Goal: Information Seeking & Learning: Compare options

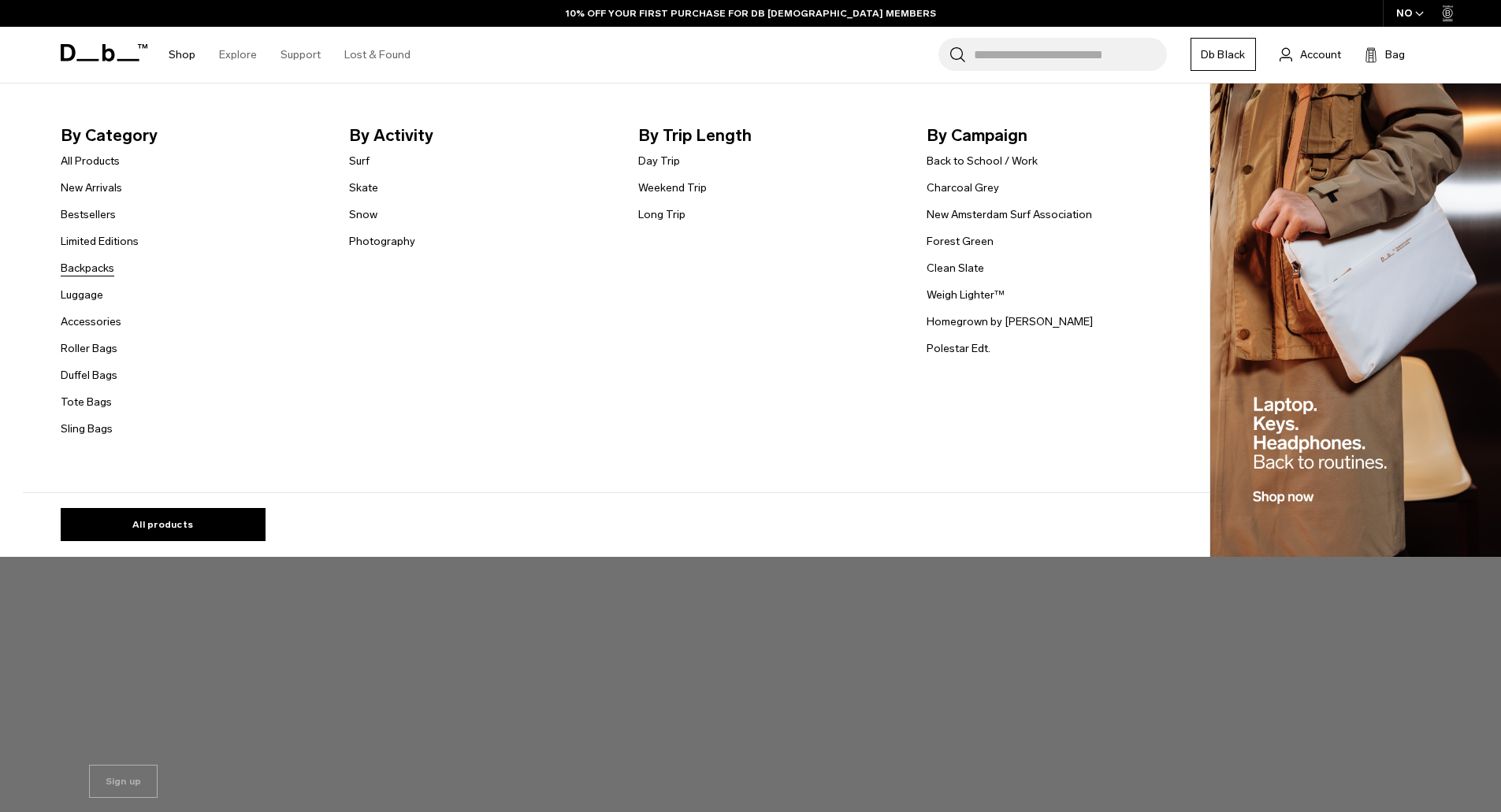
click at [86, 272] on link "Backpacks" at bounding box center [88, 267] width 53 height 16
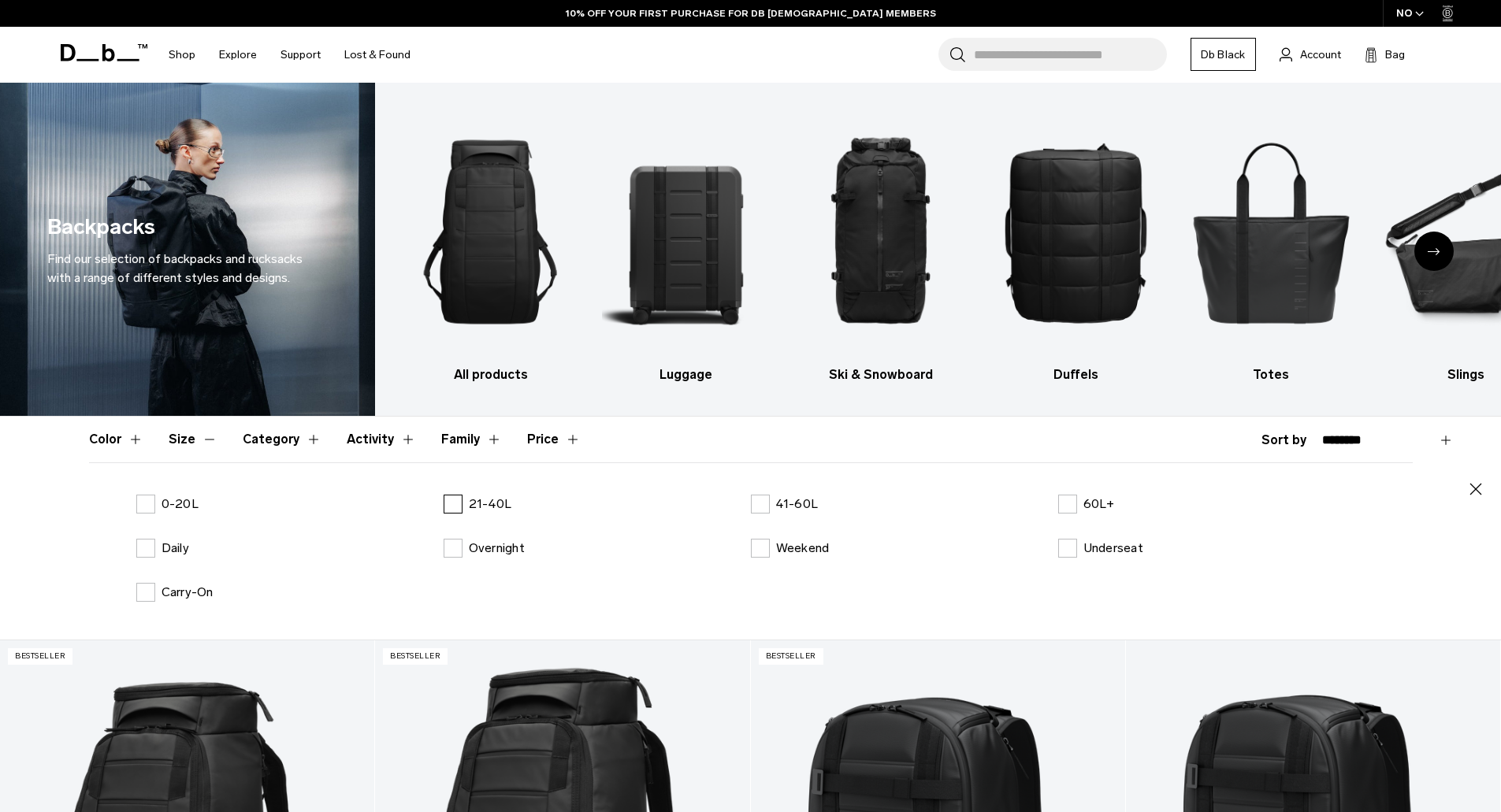
click at [497, 504] on p "21-40L" at bounding box center [490, 504] width 43 height 19
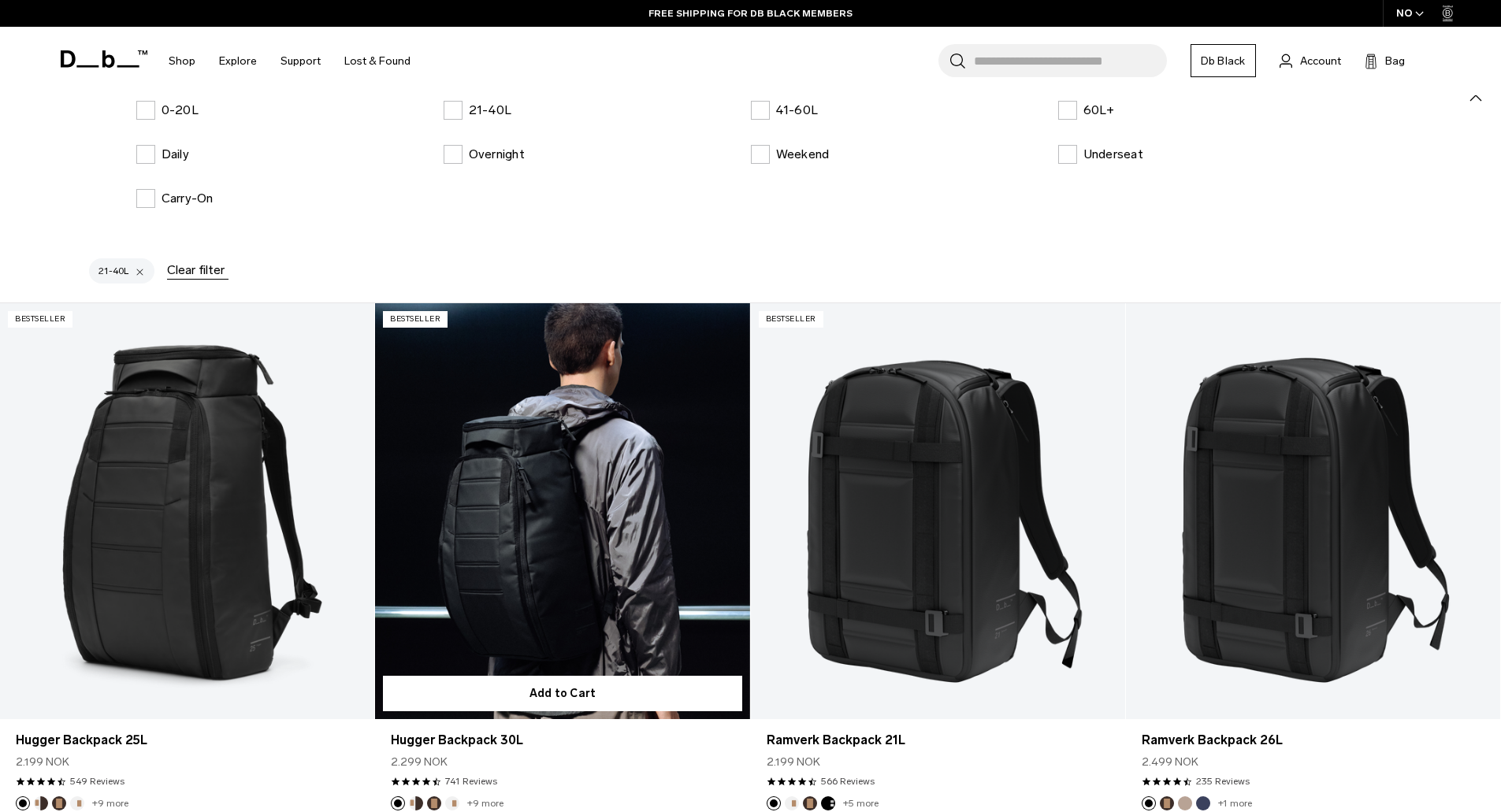
click at [522, 494] on link "Hugger Backpack 30L" at bounding box center [561, 511] width 374 height 416
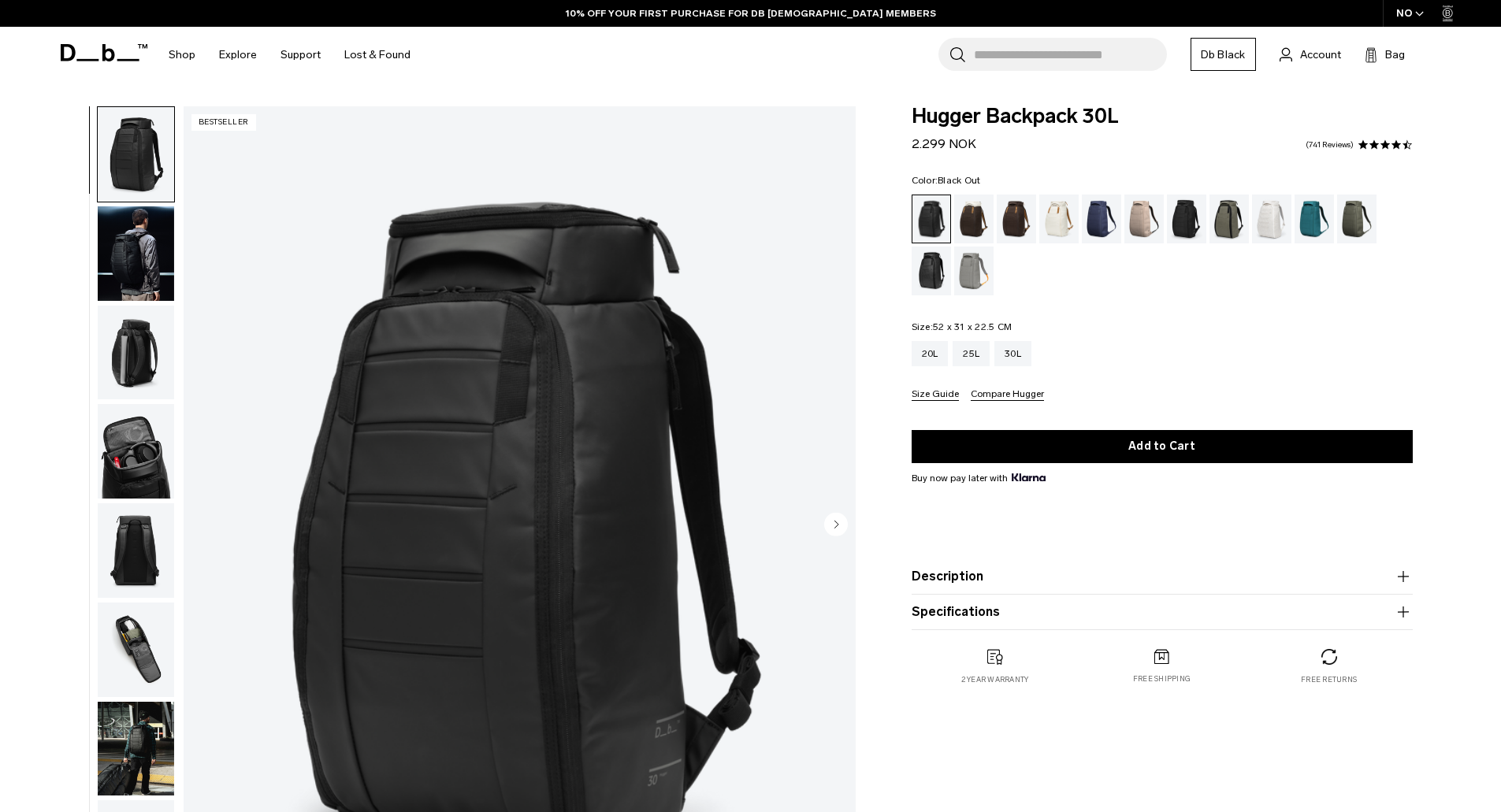
click at [1406, 15] on div "NO" at bounding box center [1410, 13] width 55 height 27
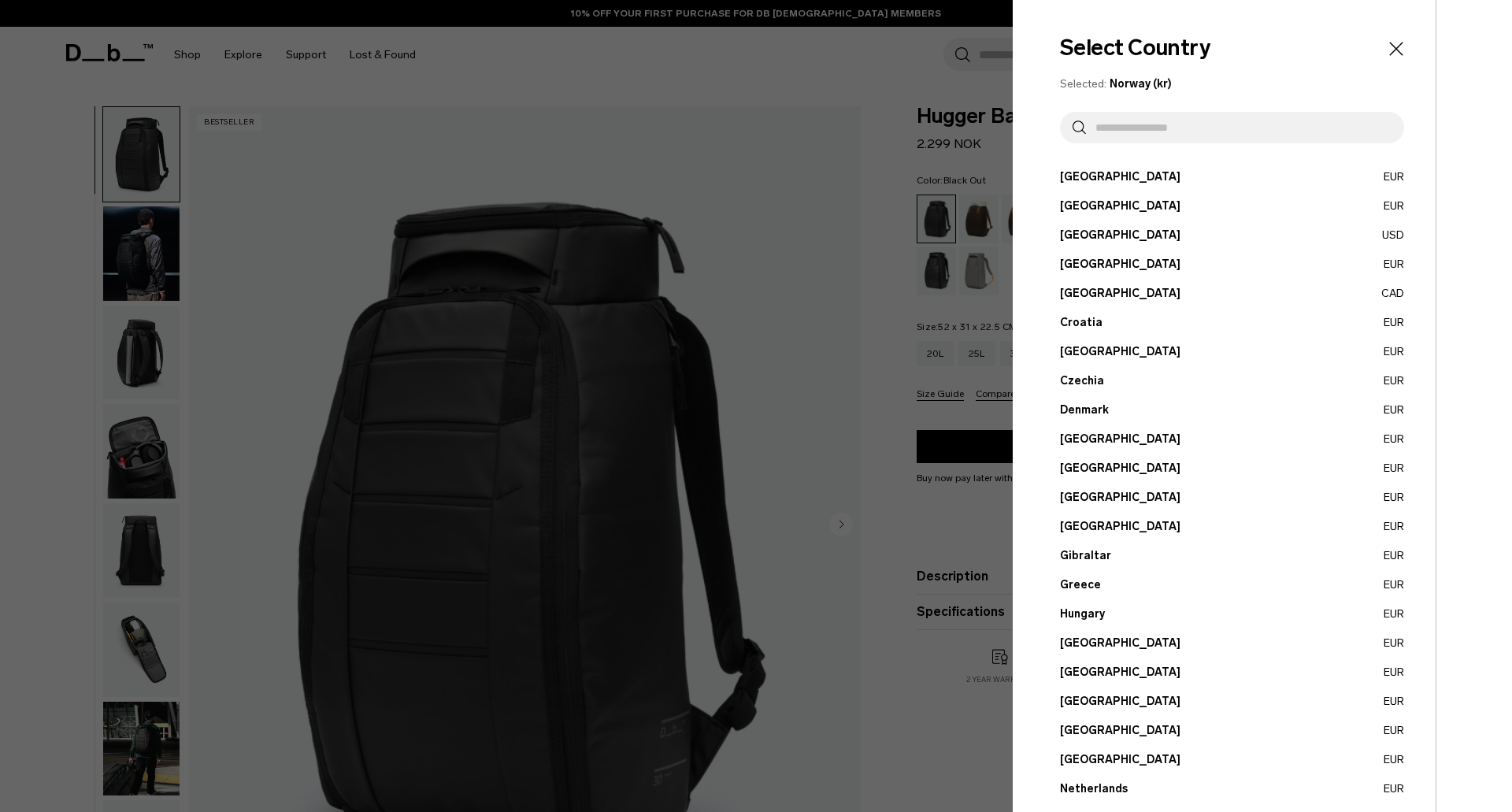
click at [1079, 433] on button "Estonia EUR" at bounding box center [1232, 438] width 344 height 16
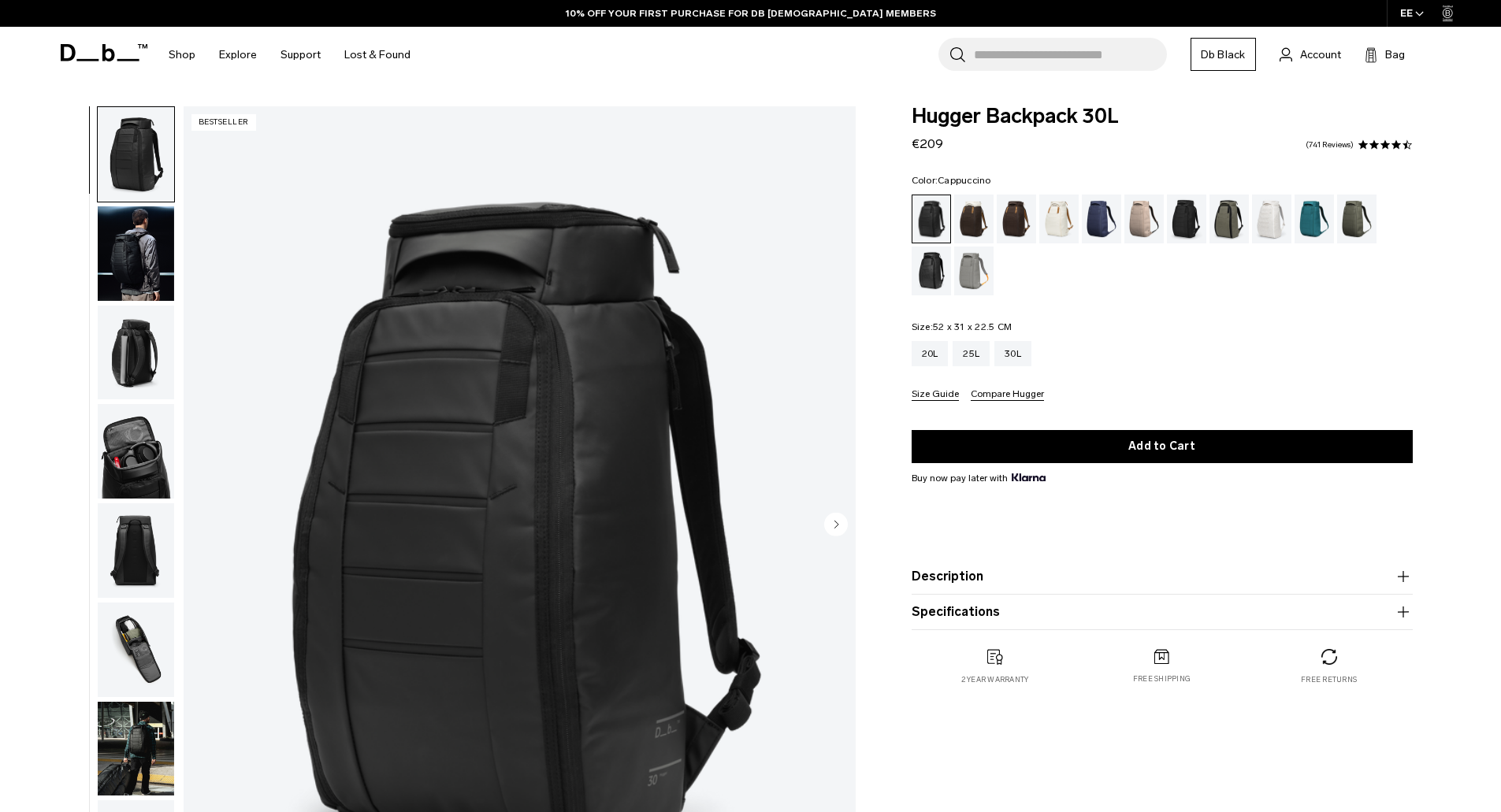
click at [981, 227] on div "Cappuccino" at bounding box center [974, 218] width 40 height 49
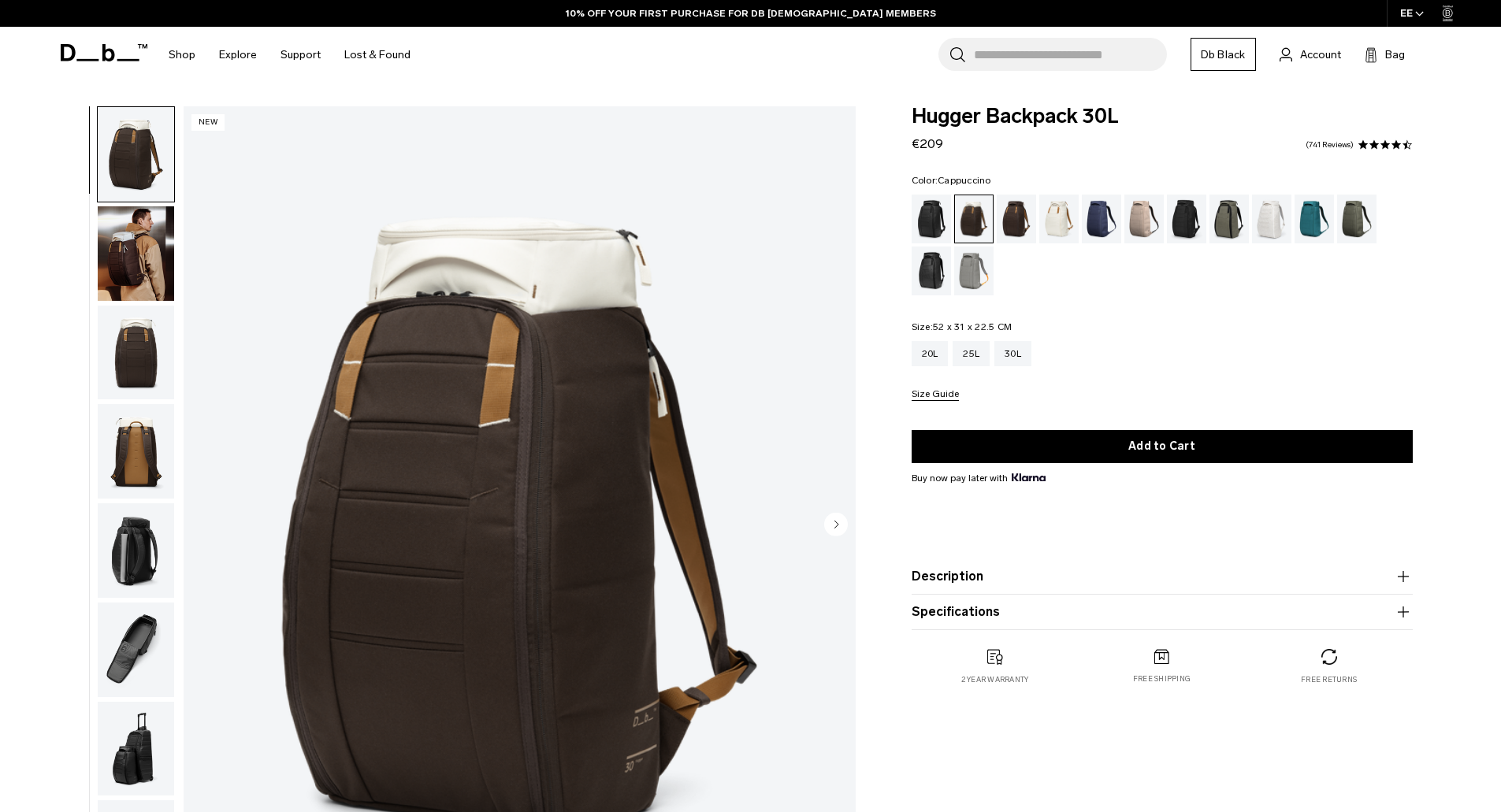
scroll to position [79, 0]
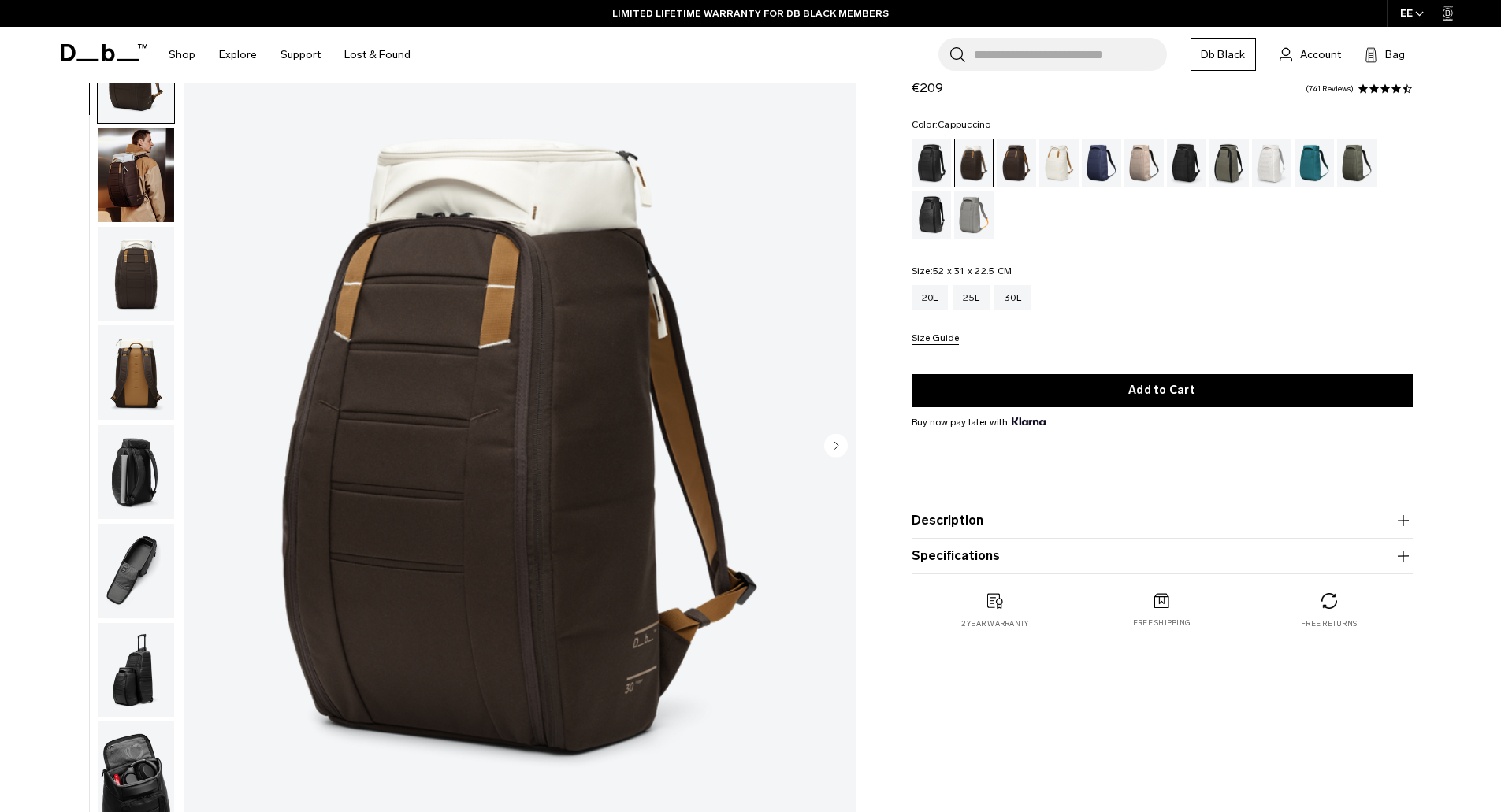
click at [146, 359] on img "button" at bounding box center [136, 372] width 77 height 95
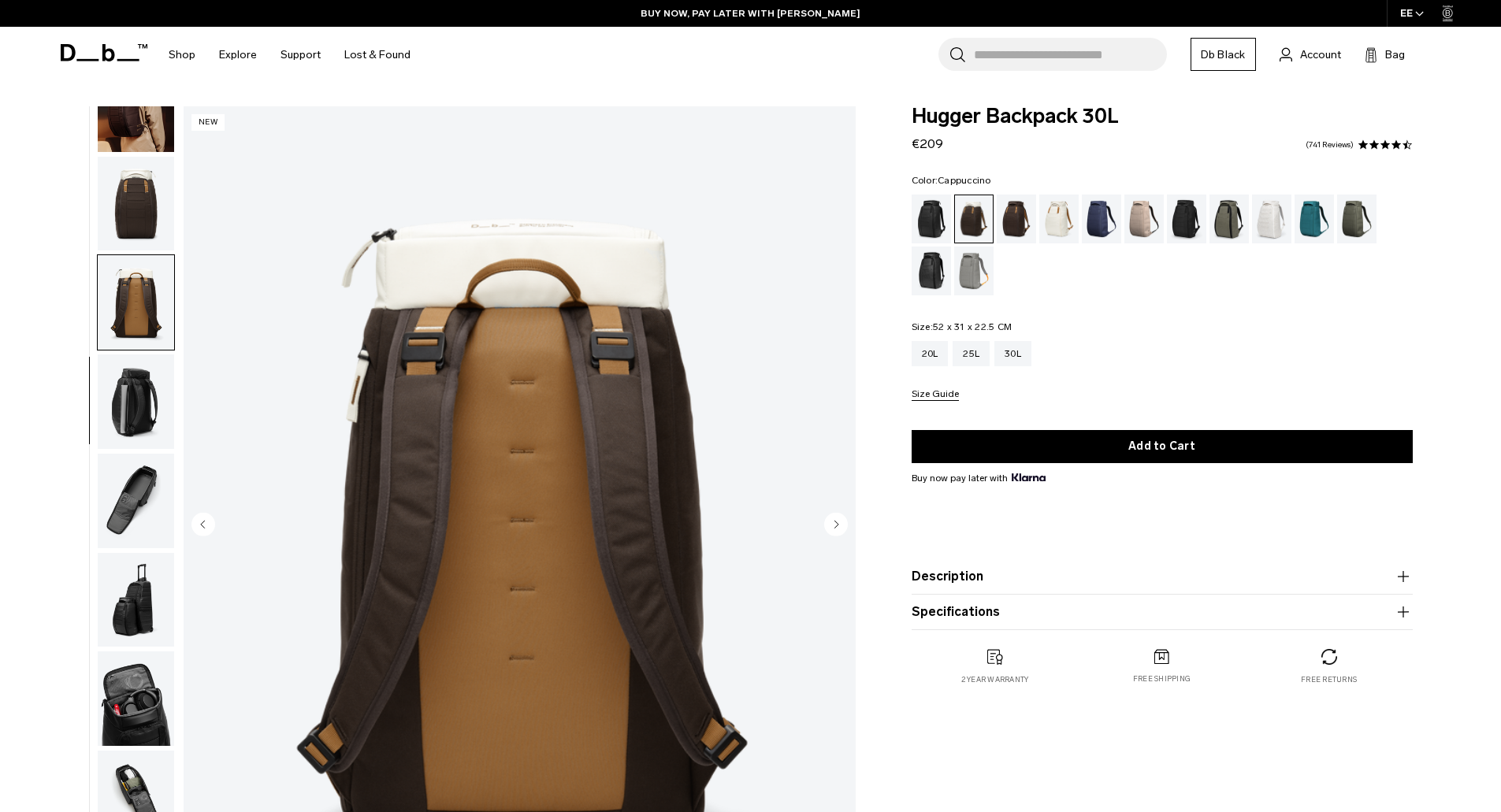
scroll to position [157, 0]
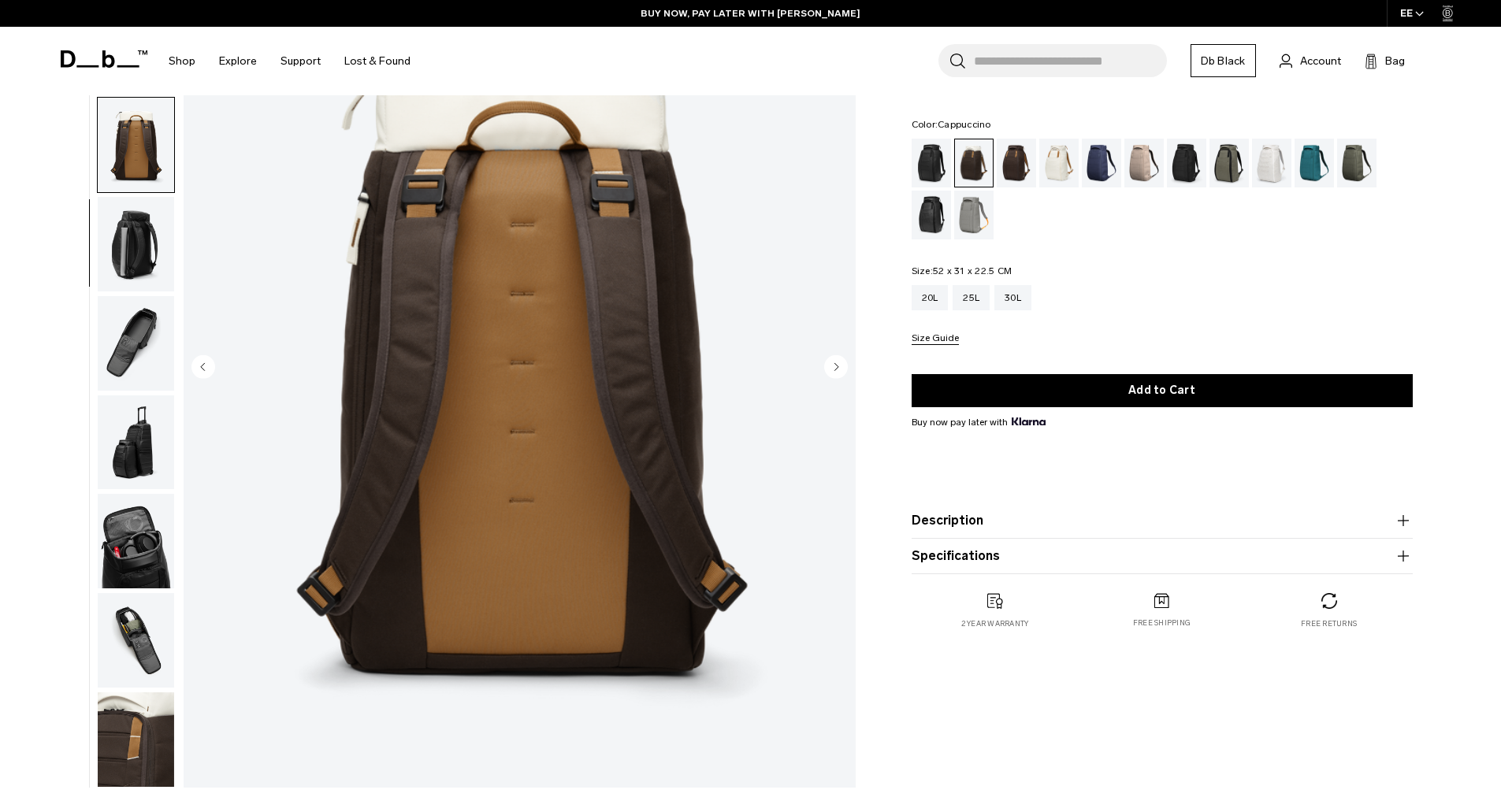
click at [156, 723] on img "button" at bounding box center [136, 739] width 77 height 95
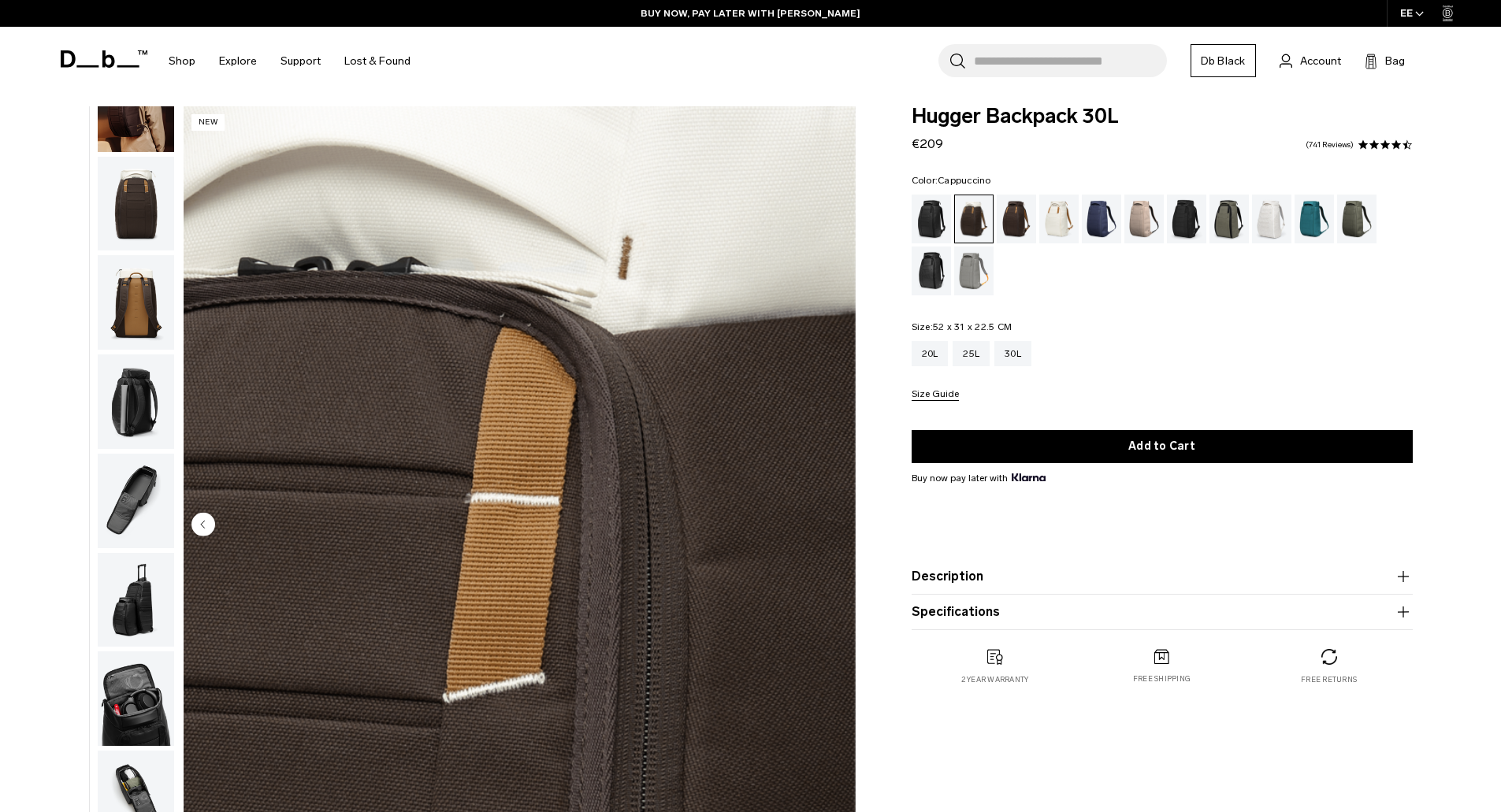
scroll to position [79, 0]
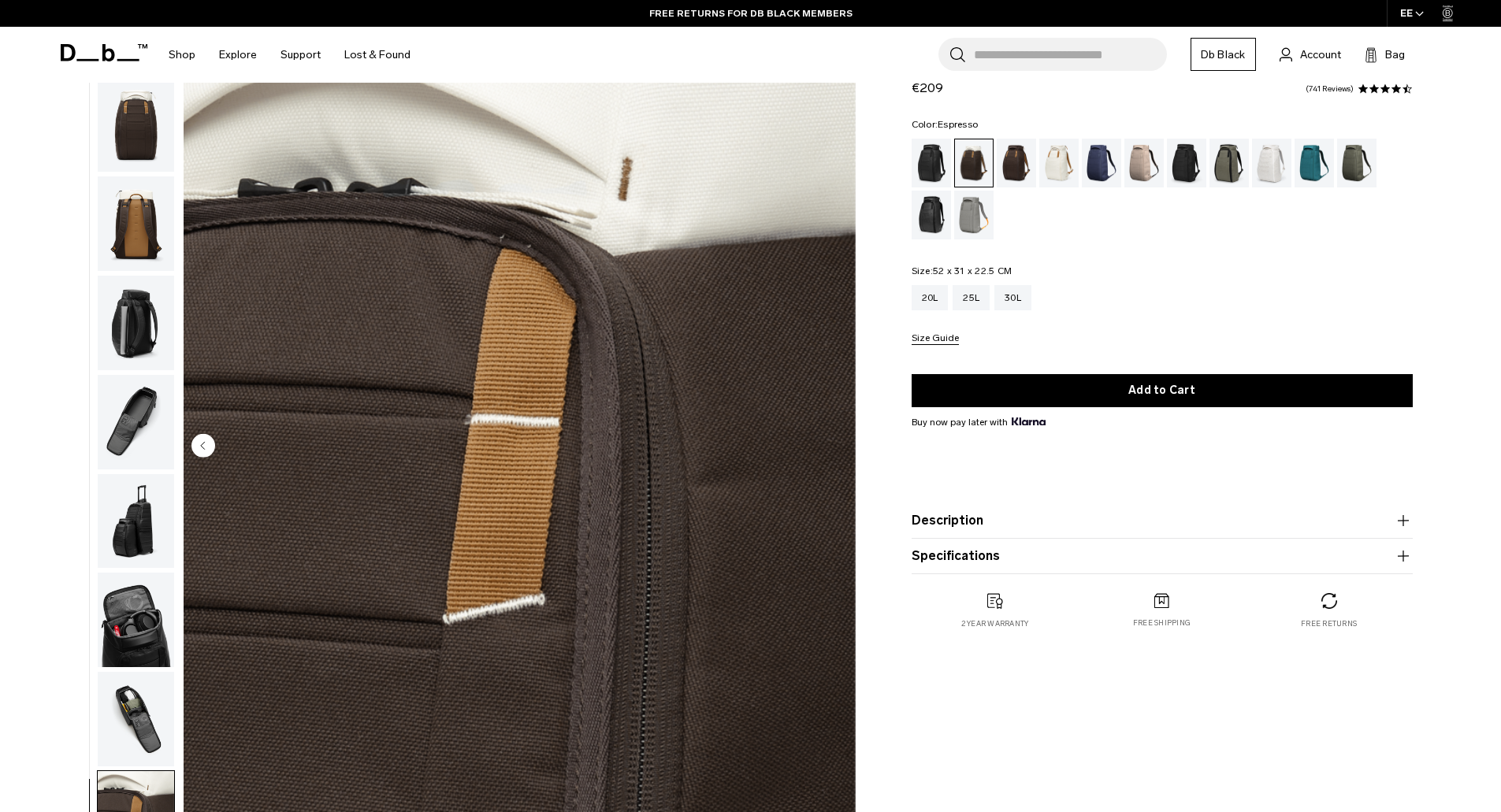
click at [1024, 165] on div "Espresso" at bounding box center [1016, 162] width 40 height 49
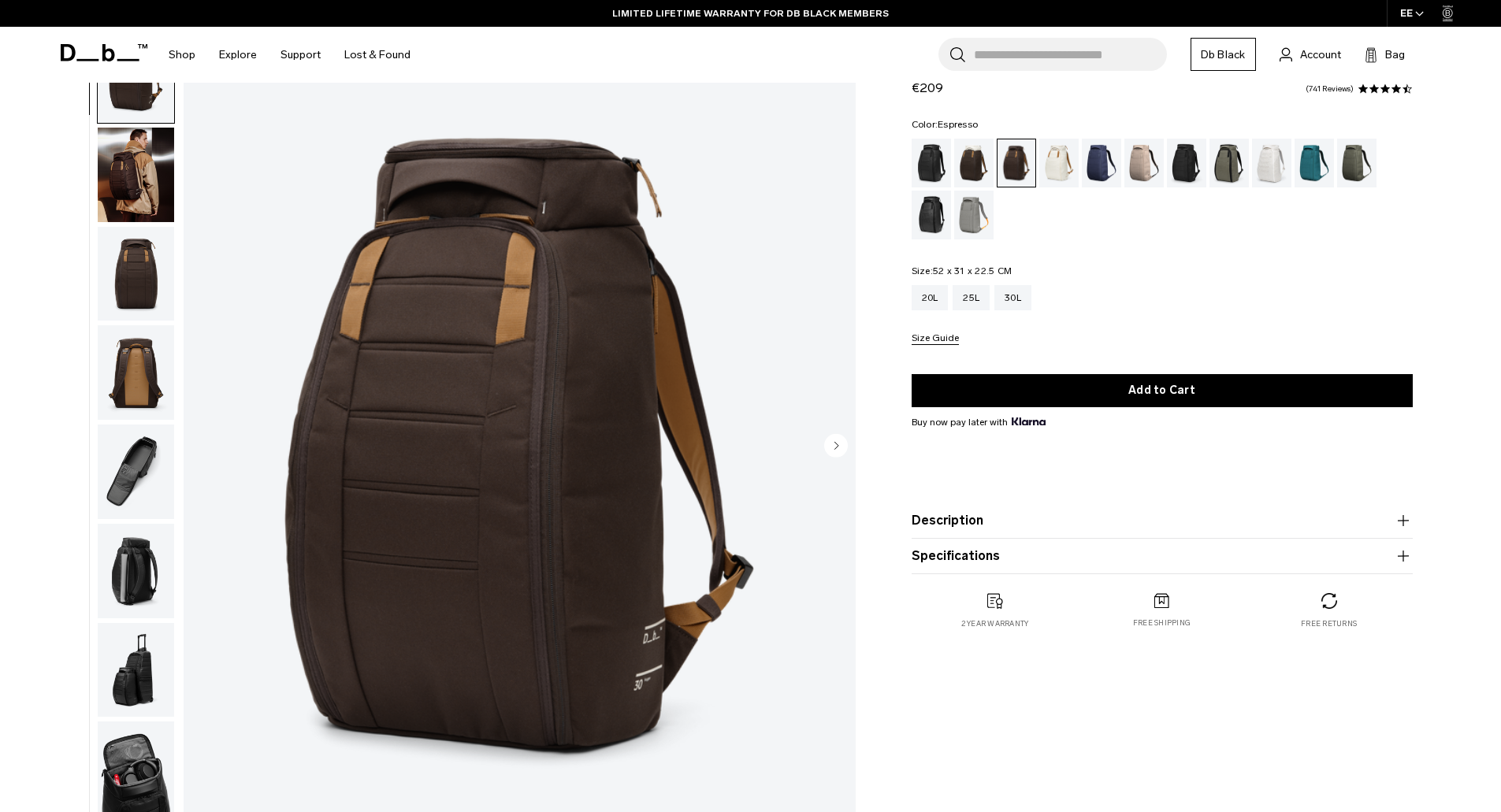
scroll to position [149, 0]
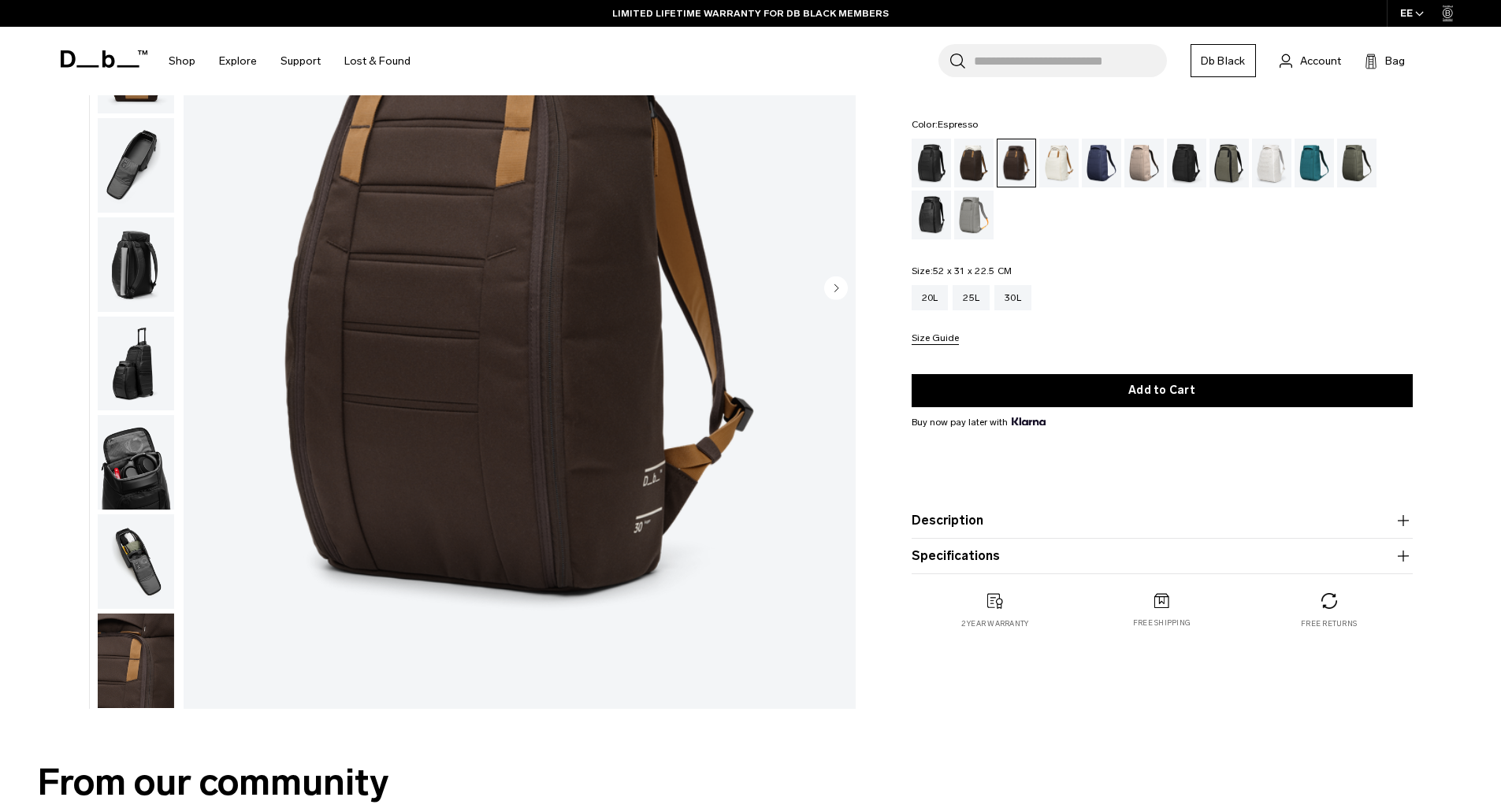
drag, startPoint x: 147, startPoint y: 627, endPoint x: 102, endPoint y: 607, distance: 49.2
click at [147, 627] on img "button" at bounding box center [136, 661] width 77 height 95
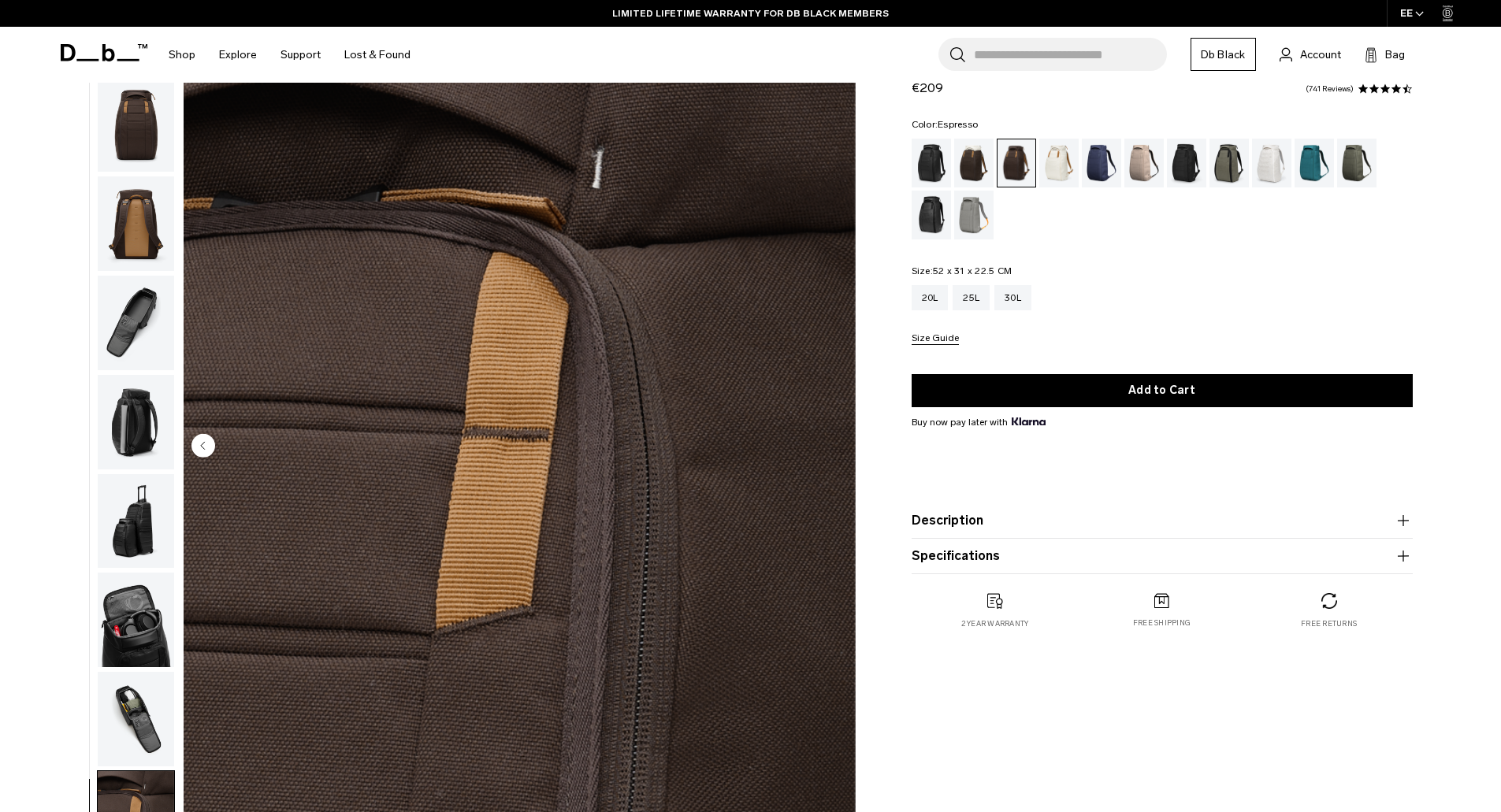
scroll to position [0, 0]
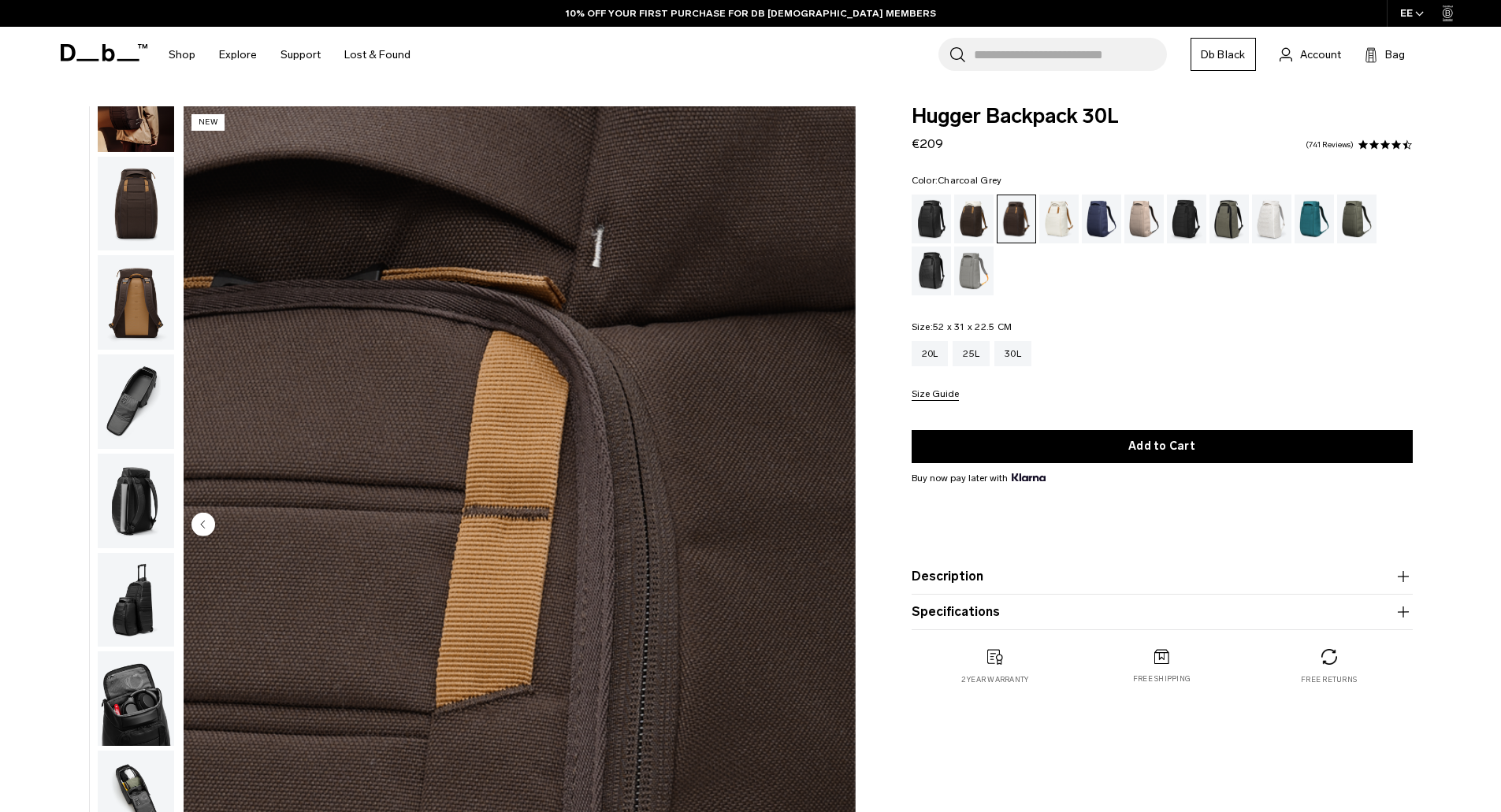
click at [1191, 222] on div "Charcoal Grey" at bounding box center [1186, 218] width 40 height 49
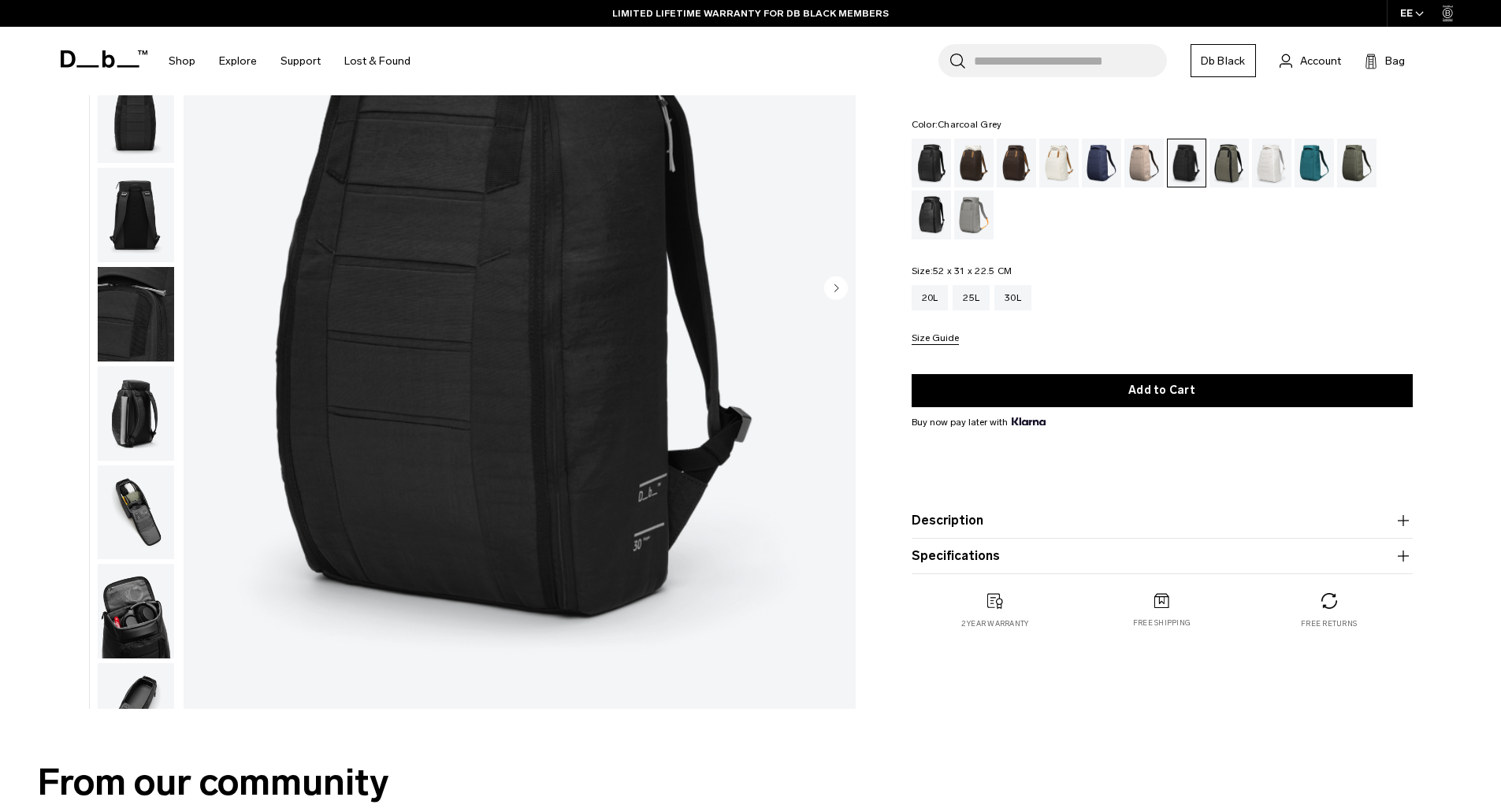
click at [148, 333] on img "button" at bounding box center [136, 314] width 77 height 95
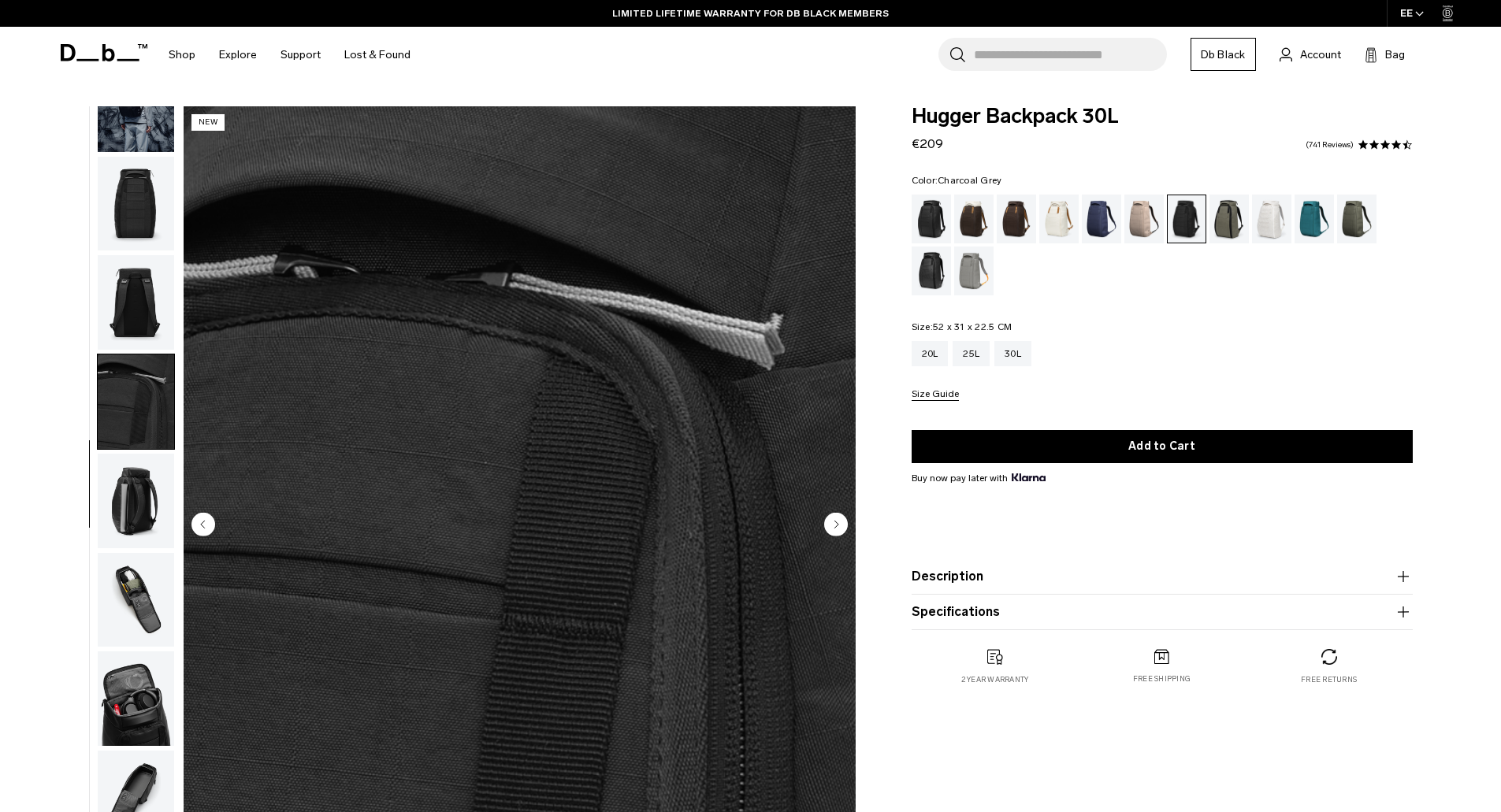
click at [552, 289] on img "5 / 10" at bounding box center [519, 526] width 672 height 839
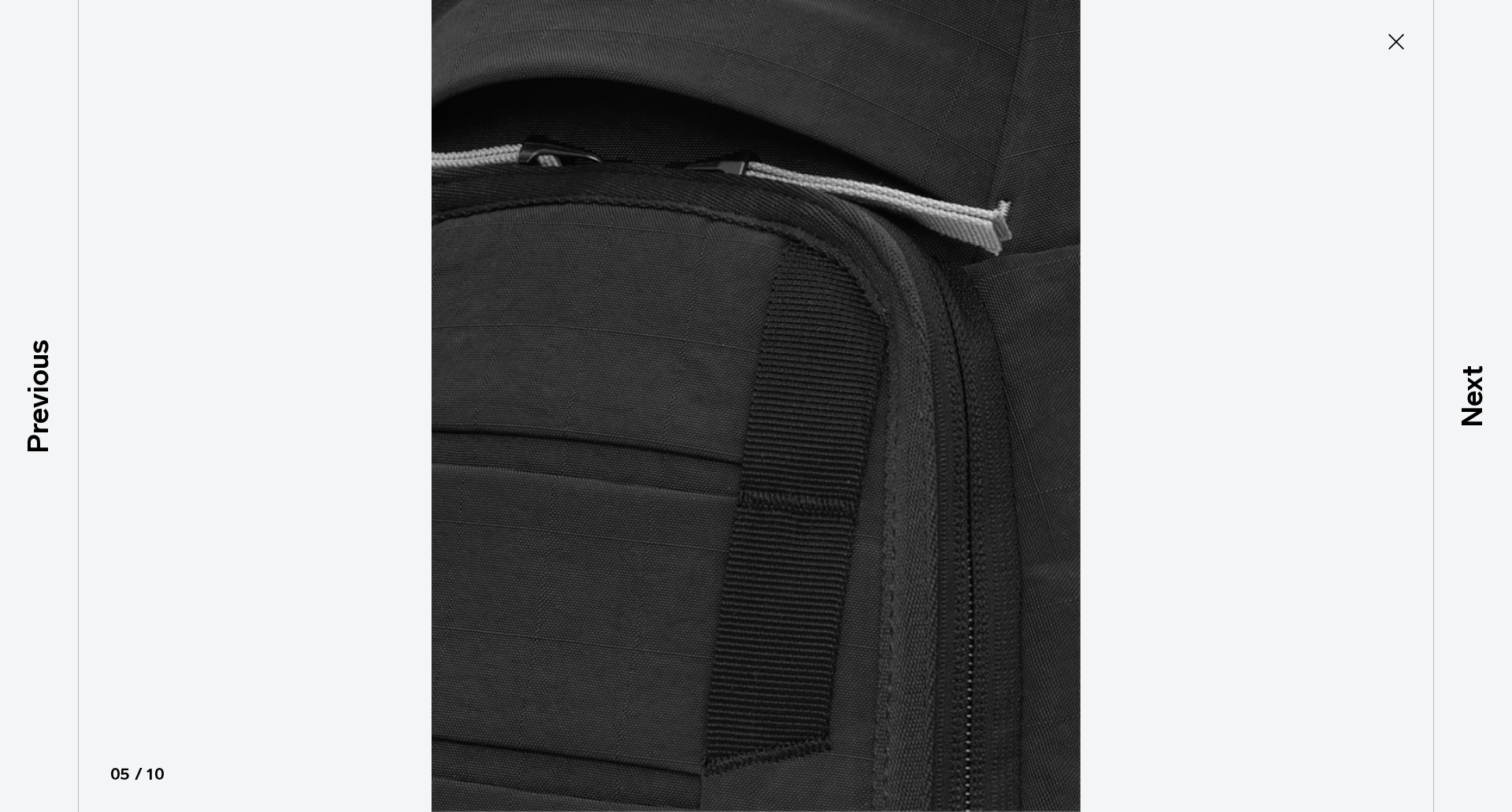
click at [1401, 42] on icon at bounding box center [1396, 41] width 25 height 25
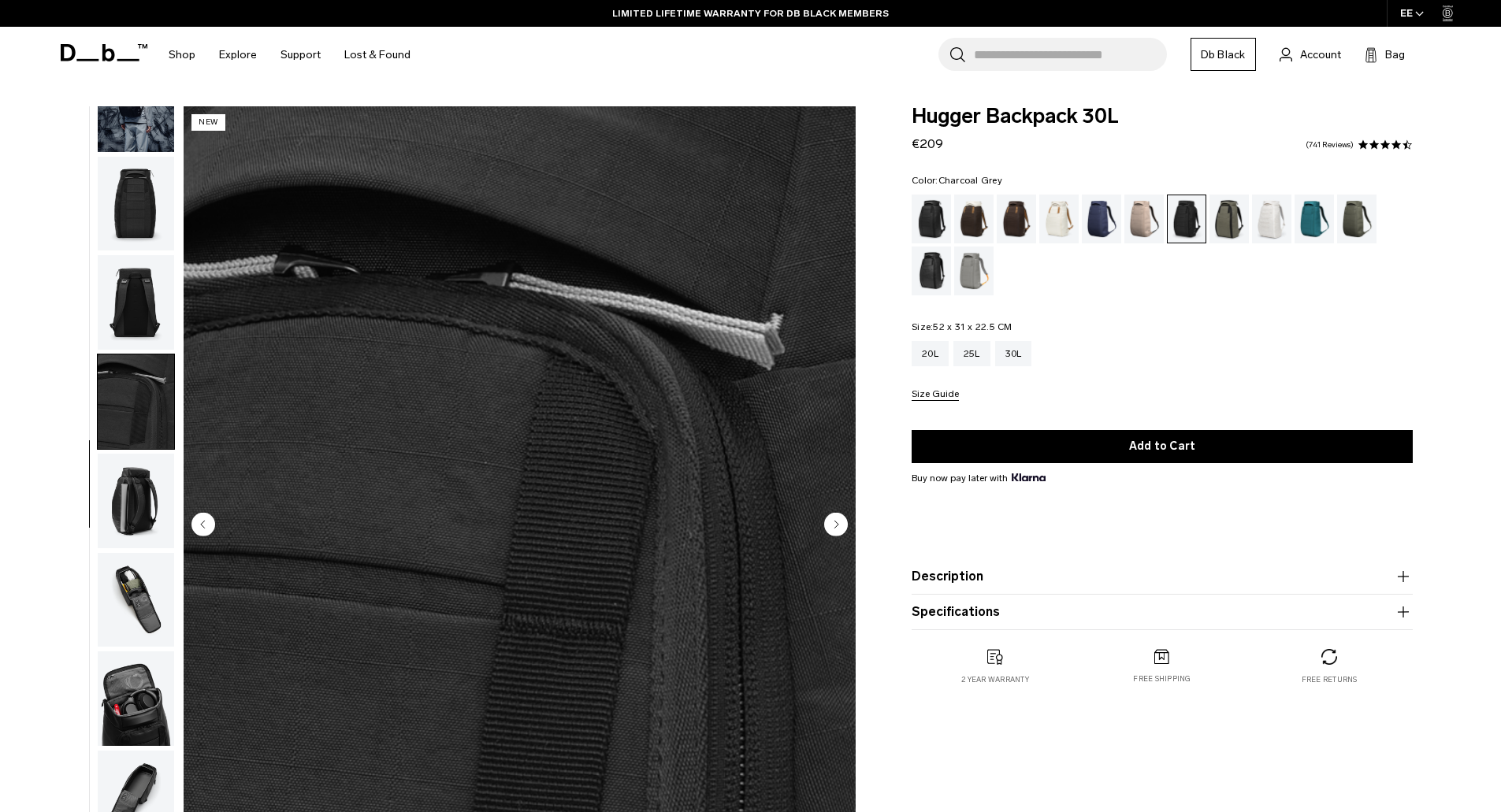
click at [103, 348] on img "button" at bounding box center [136, 302] width 77 height 95
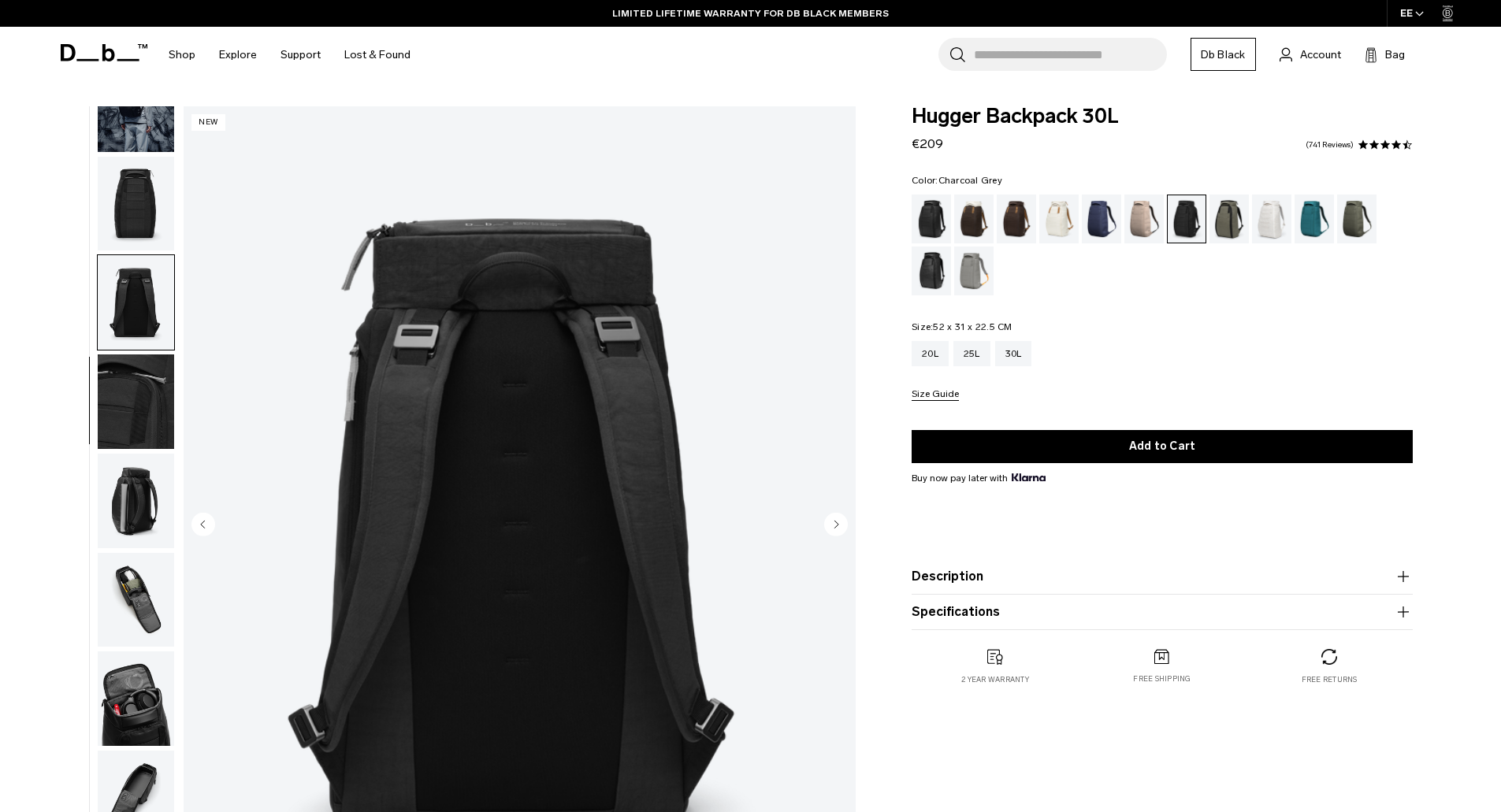
click at [147, 295] on img "button" at bounding box center [136, 302] width 77 height 95
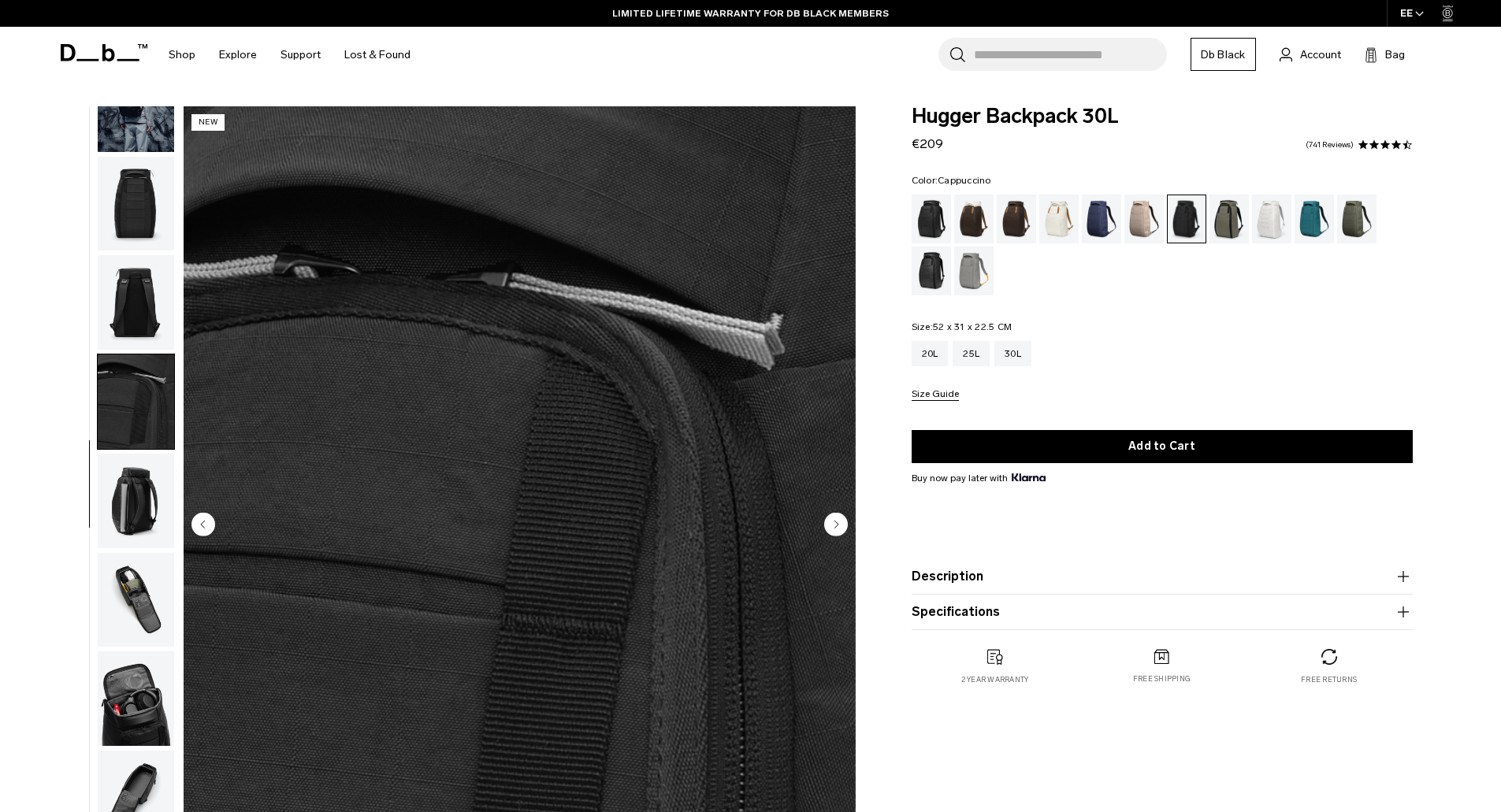
click at [976, 221] on div "Cappuccino" at bounding box center [974, 218] width 40 height 49
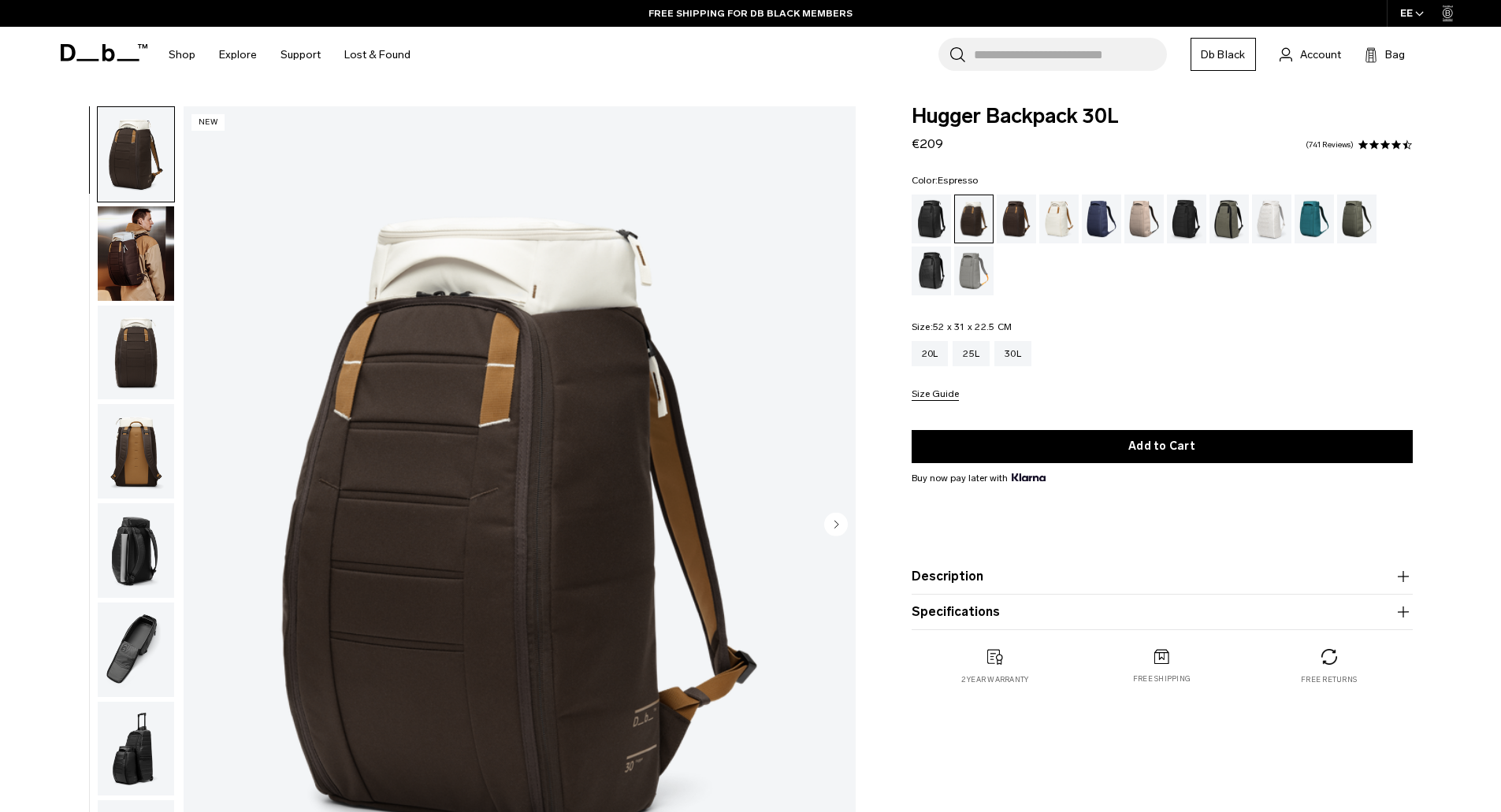
click at [1011, 211] on div "Espresso" at bounding box center [1016, 218] width 40 height 49
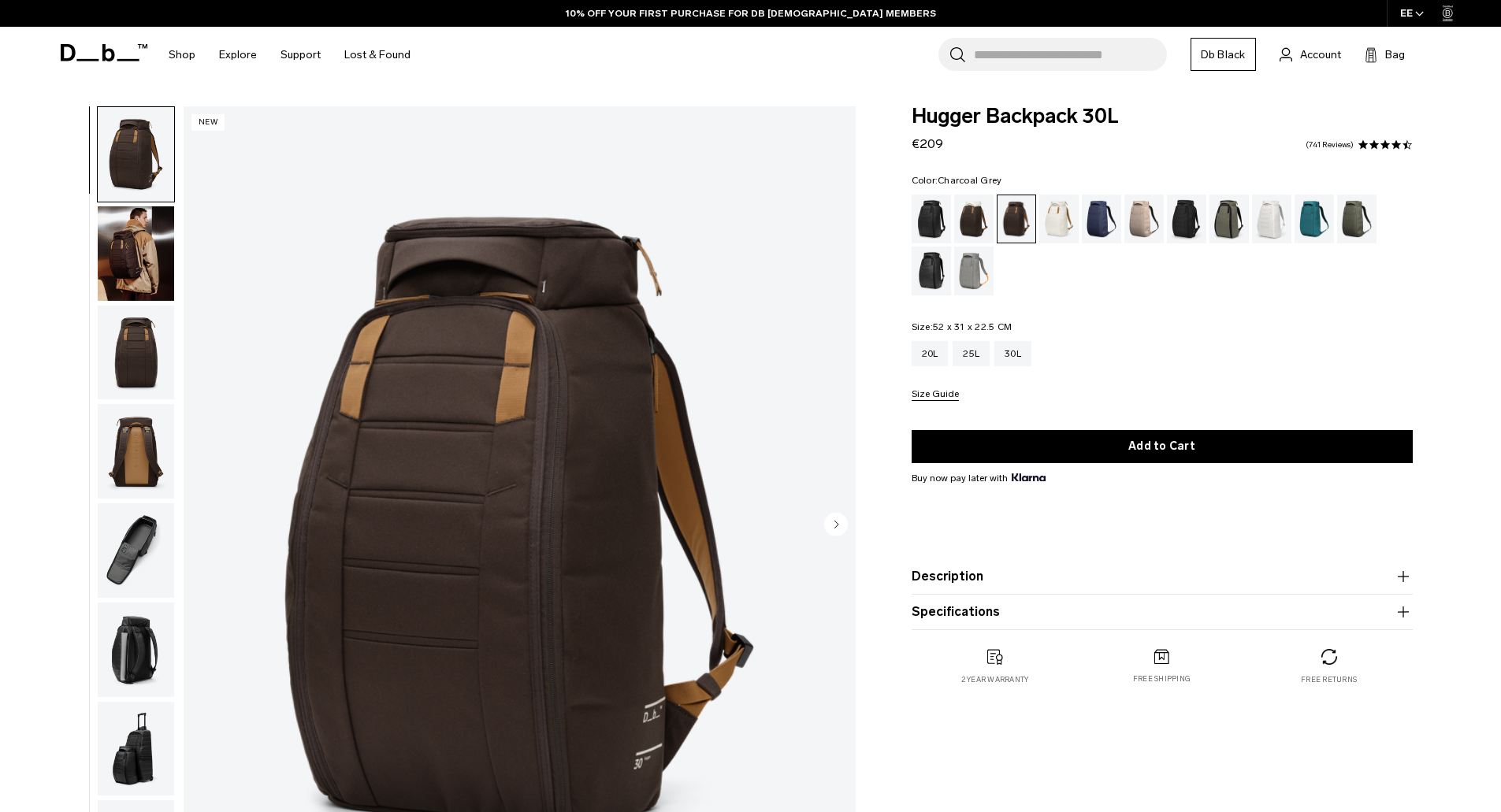
click at [1180, 206] on div "Charcoal Grey" at bounding box center [1186, 218] width 40 height 49
